Goal: Navigation & Orientation: Find specific page/section

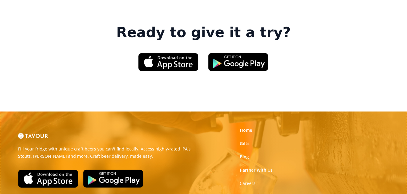
scroll to position [935, 0]
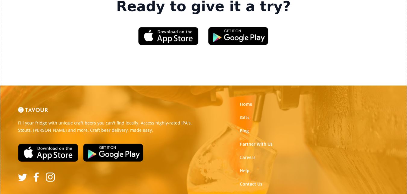
click at [242, 193] on link "Privacy Policy" at bounding box center [254, 197] width 28 height 6
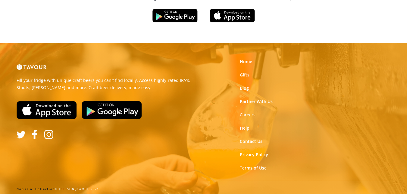
scroll to position [2029, 0]
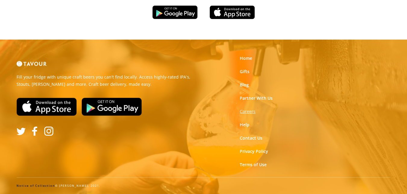
click at [251, 110] on strong "Careers" at bounding box center [248, 111] width 16 height 6
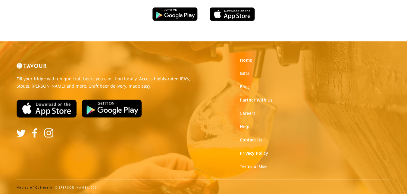
scroll to position [1057, 0]
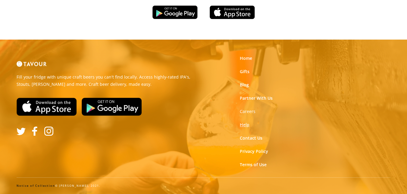
click at [248, 124] on link "Help" at bounding box center [245, 125] width 10 height 6
